Goal: Information Seeking & Learning: Learn about a topic

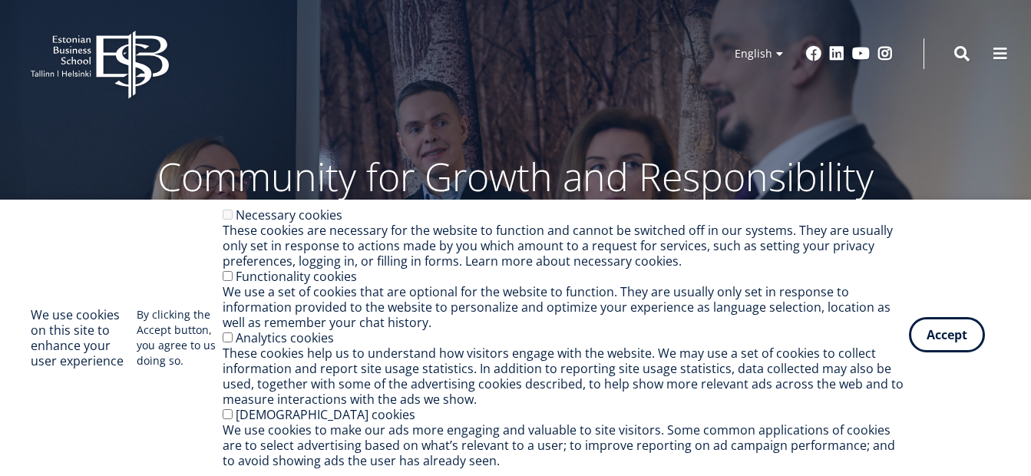
click at [965, 342] on button "Accept" at bounding box center [947, 334] width 76 height 35
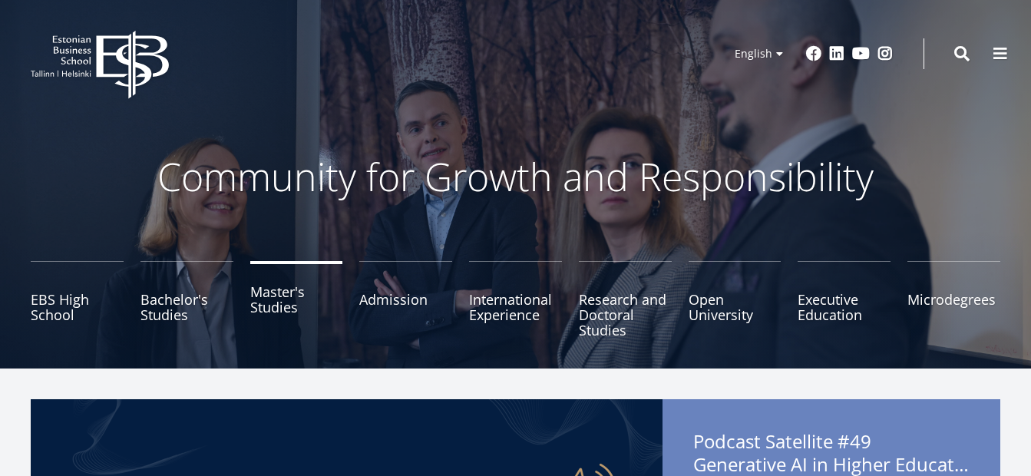
click at [283, 297] on link "Master's Studies" at bounding box center [296, 299] width 93 height 77
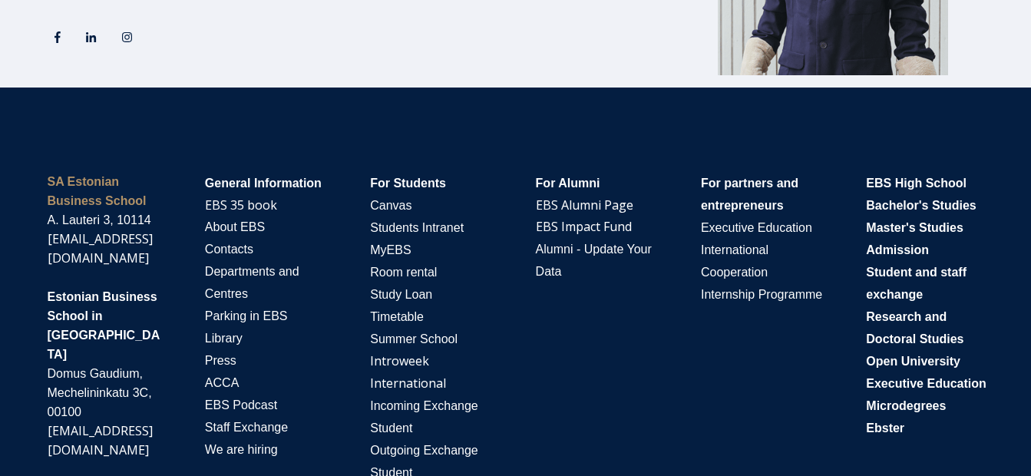
scroll to position [3075, 0]
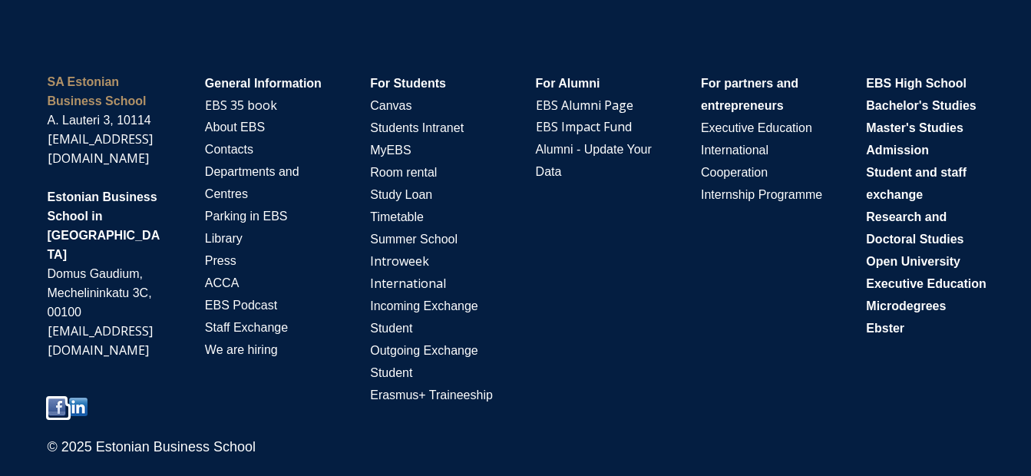
click at [52, 398] on img at bounding box center [57, 407] width 18 height 18
